Goal: Check status: Check status

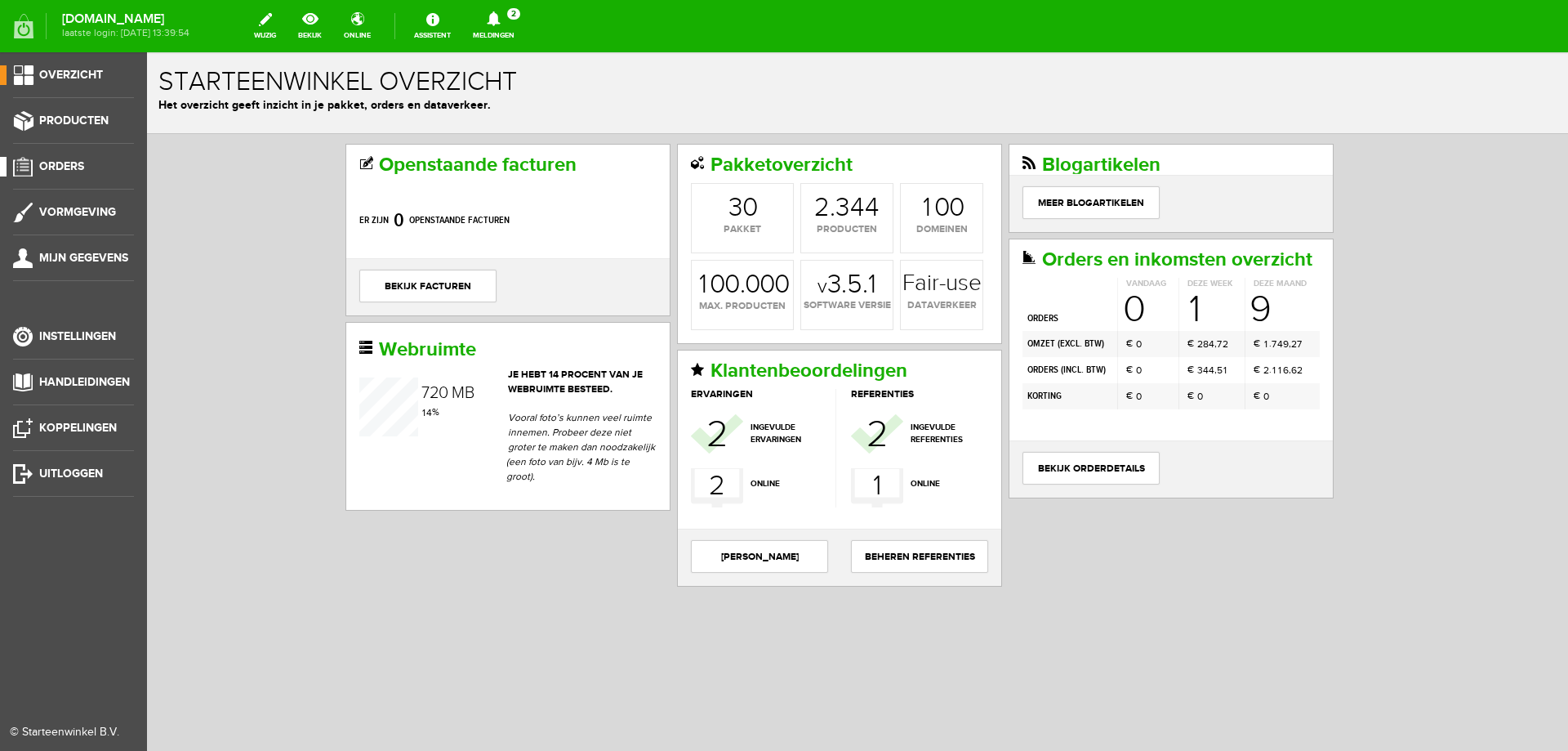
click at [64, 162] on span "Orders" at bounding box center [62, 166] width 45 height 14
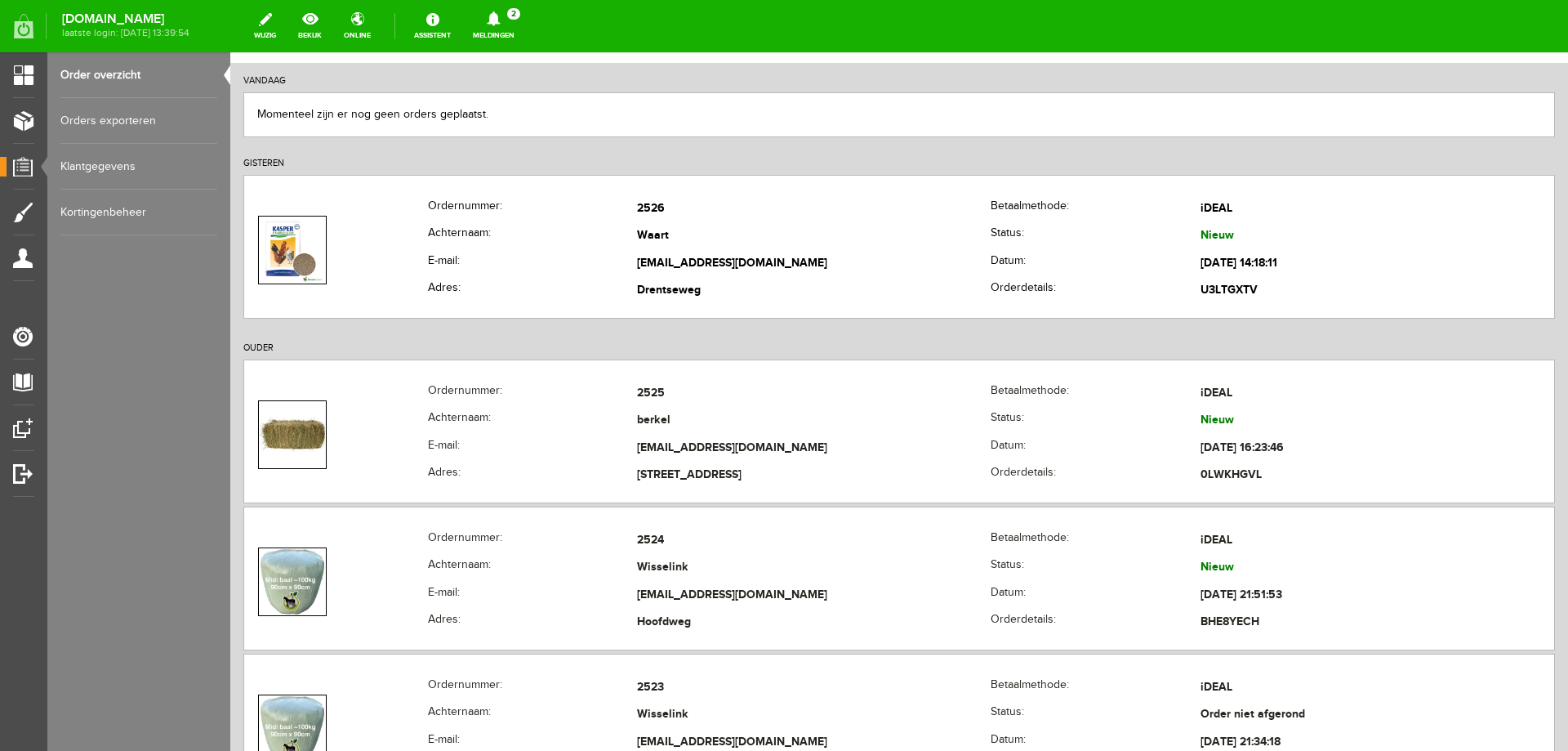
scroll to position [245, 0]
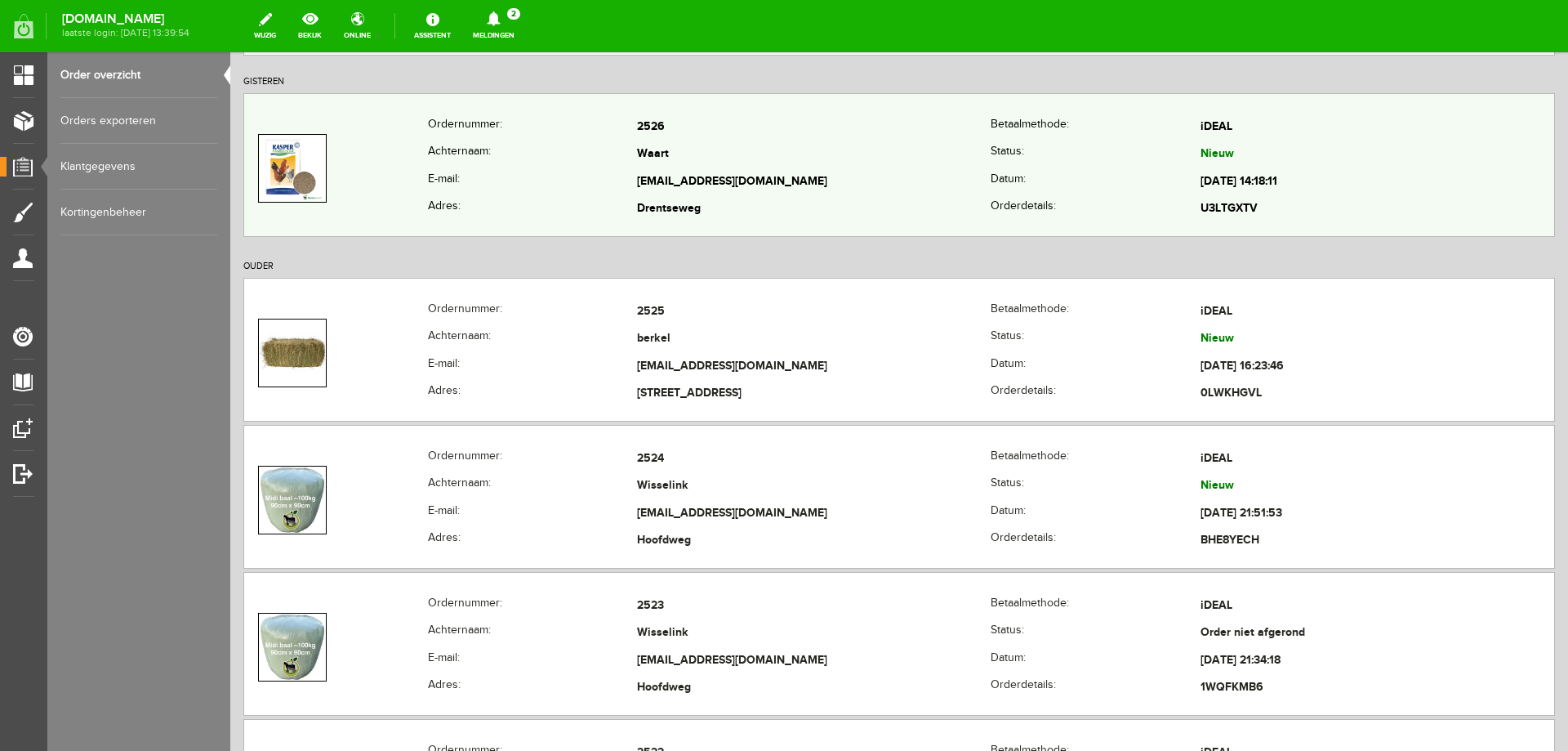
click at [548, 168] on th "Achternaam:" at bounding box center [532, 156] width 210 height 27
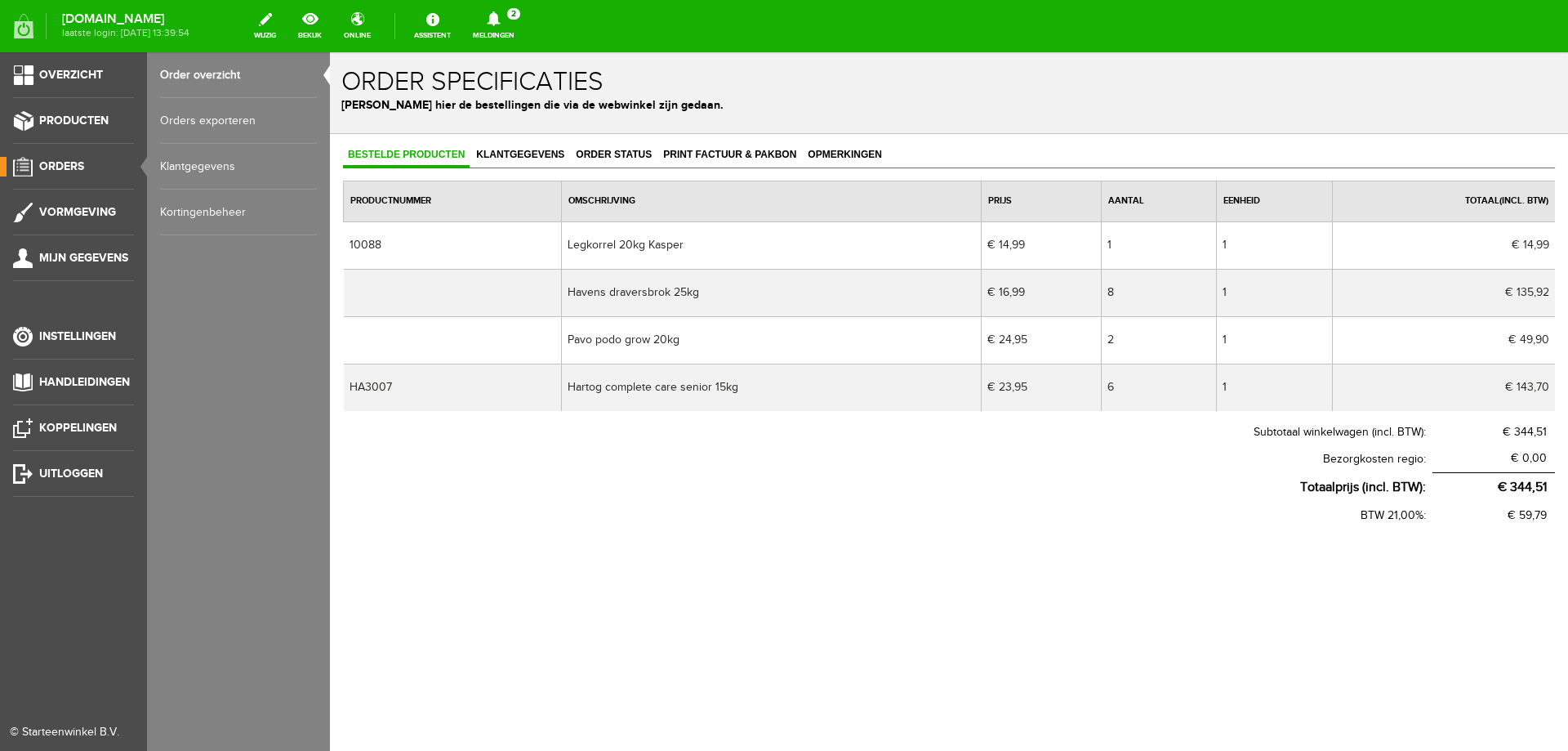
click at [78, 176] on link "Orders" at bounding box center [67, 167] width 134 height 20
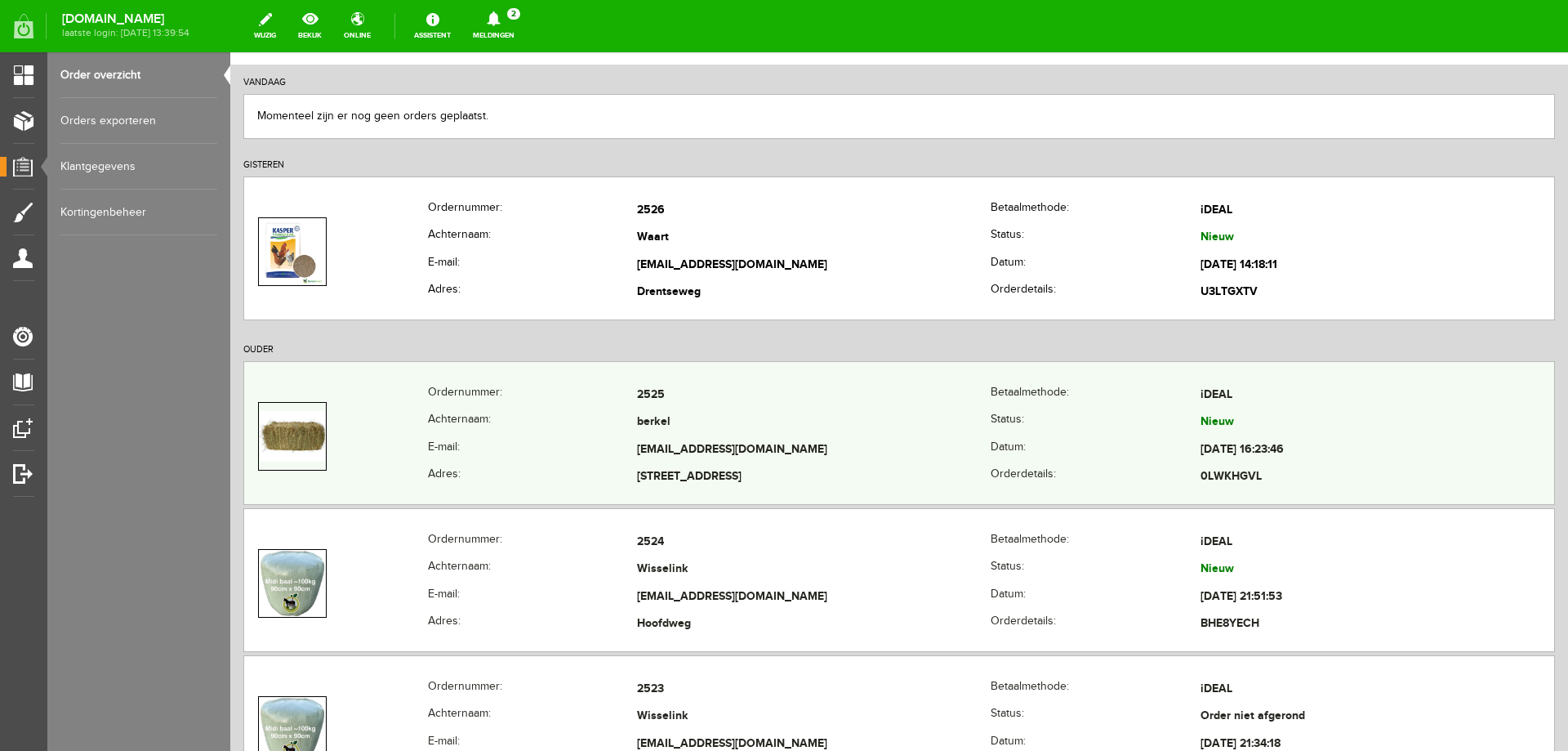
scroll to position [163, 0]
click at [512, 429] on th "Achternaam:" at bounding box center [532, 422] width 210 height 27
